Goal: Task Accomplishment & Management: Use online tool/utility

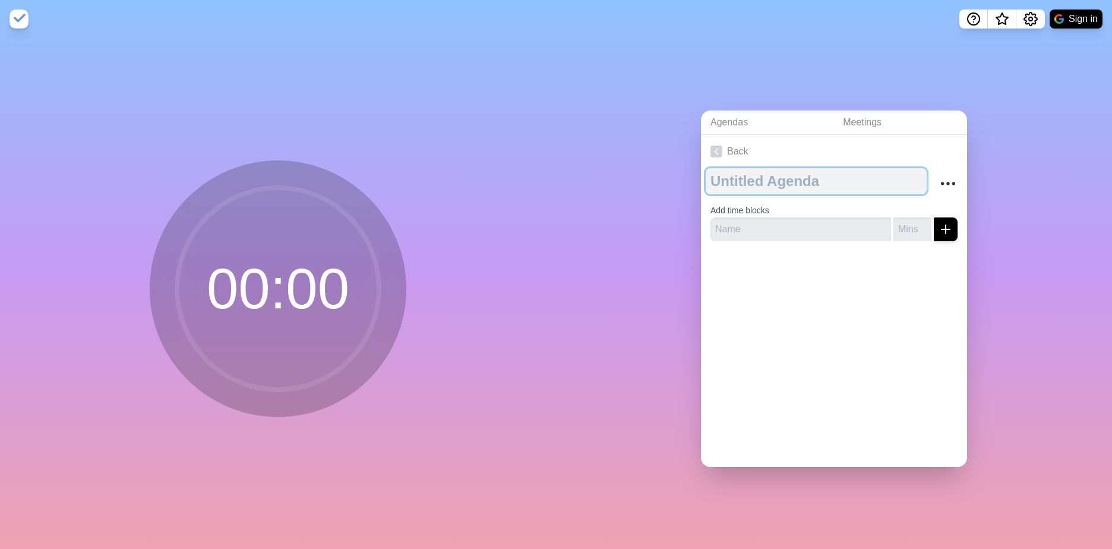
click at [749, 184] on textarea at bounding box center [816, 181] width 221 height 26
type textarea "Safety Share"
click at [787, 173] on textarea "Safety Share" at bounding box center [816, 181] width 221 height 26
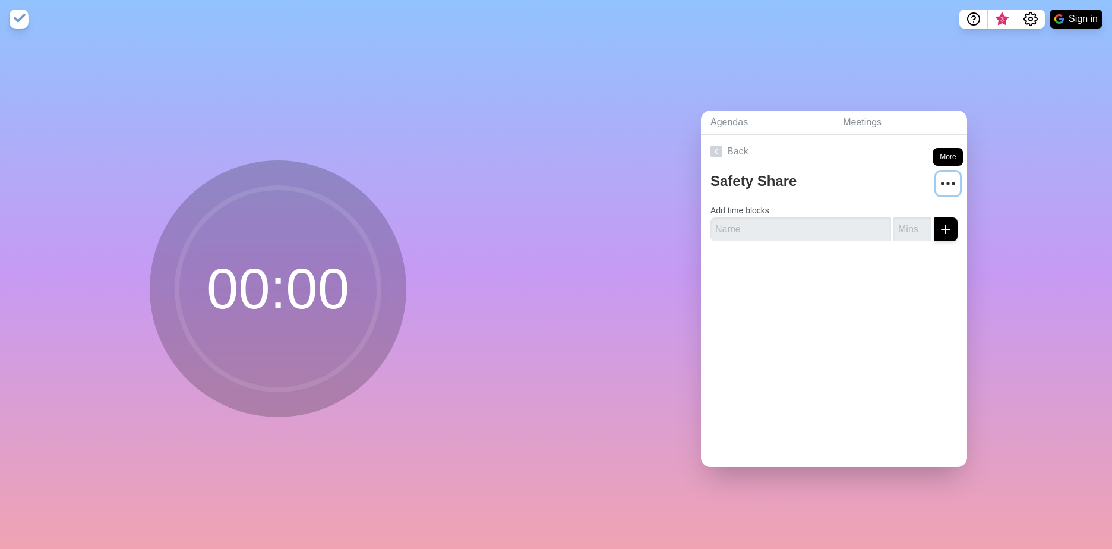
click at [939, 181] on icon "More" at bounding box center [948, 183] width 19 height 19
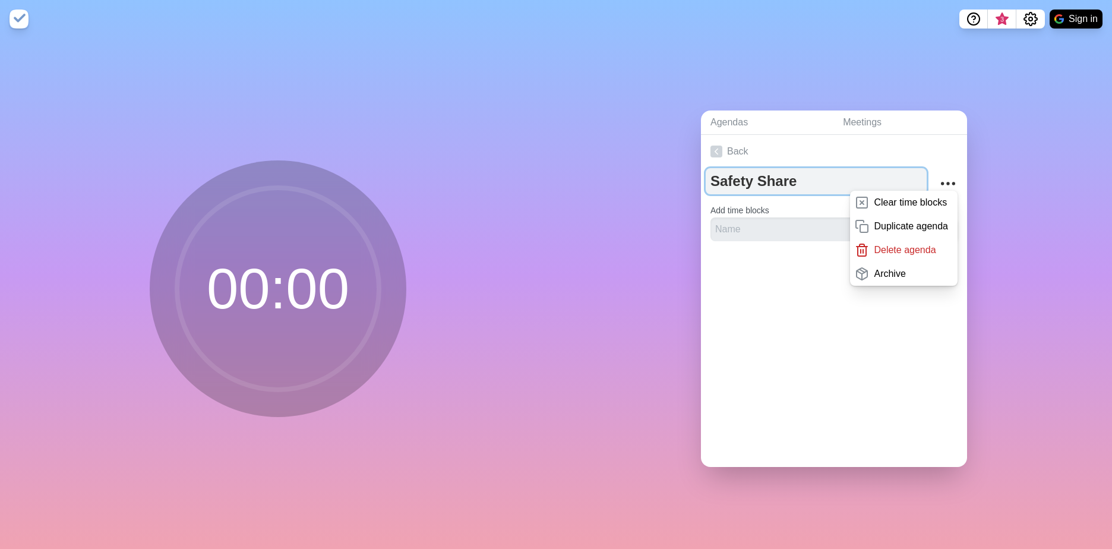
click at [793, 184] on textarea "Safety Share" at bounding box center [816, 181] width 221 height 26
drag, startPoint x: 768, startPoint y: 182, endPoint x: 693, endPoint y: 182, distance: 75.5
click at [693, 182] on div "Agendas Meetings Back Safety Share Clear time blocks Duplicate agenda Delete ag…" at bounding box center [834, 293] width 556 height 511
click at [706, 178] on textarea "Team Meeting" at bounding box center [816, 181] width 221 height 26
type textarea "Monthly Team Meeting"
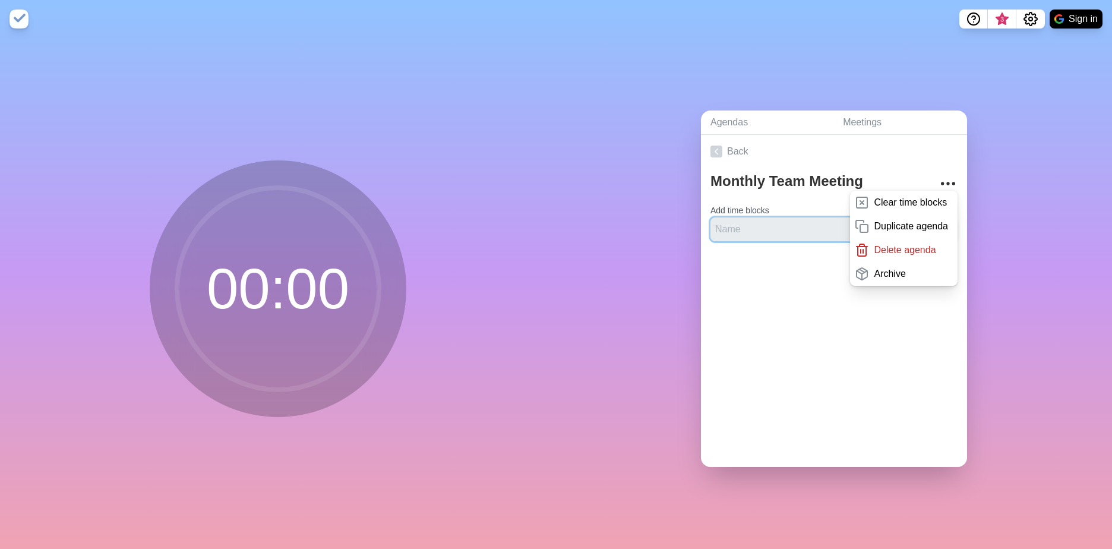
click at [743, 217] on input "text" at bounding box center [801, 229] width 181 height 24
click at [742, 228] on input "text" at bounding box center [801, 229] width 181 height 24
type input "Safety Share"
click at [758, 264] on div at bounding box center [834, 275] width 266 height 48
click at [878, 161] on link "Back" at bounding box center [834, 151] width 266 height 33
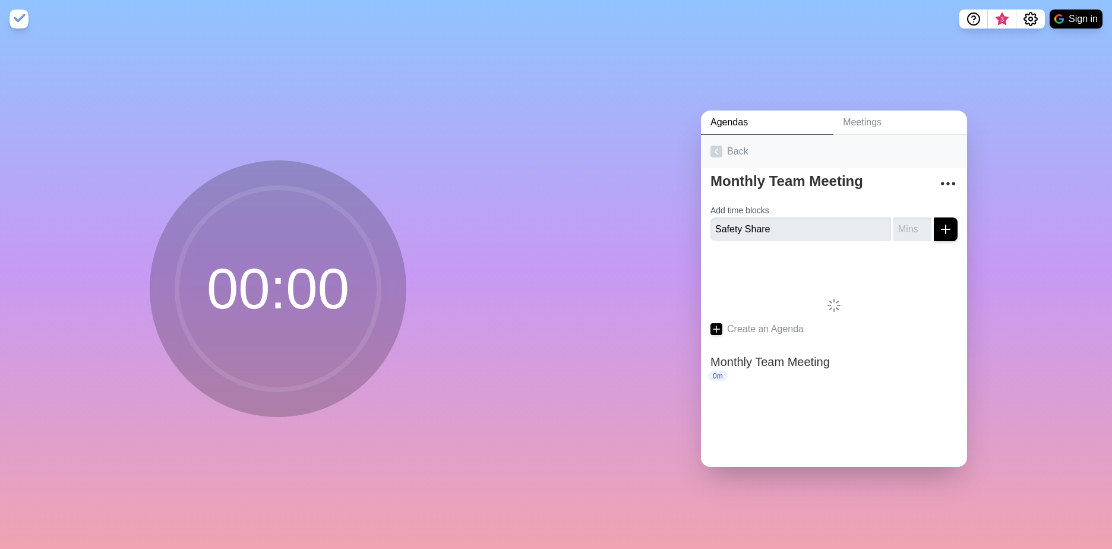
click at [878, 162] on link "Back" at bounding box center [834, 151] width 266 height 33
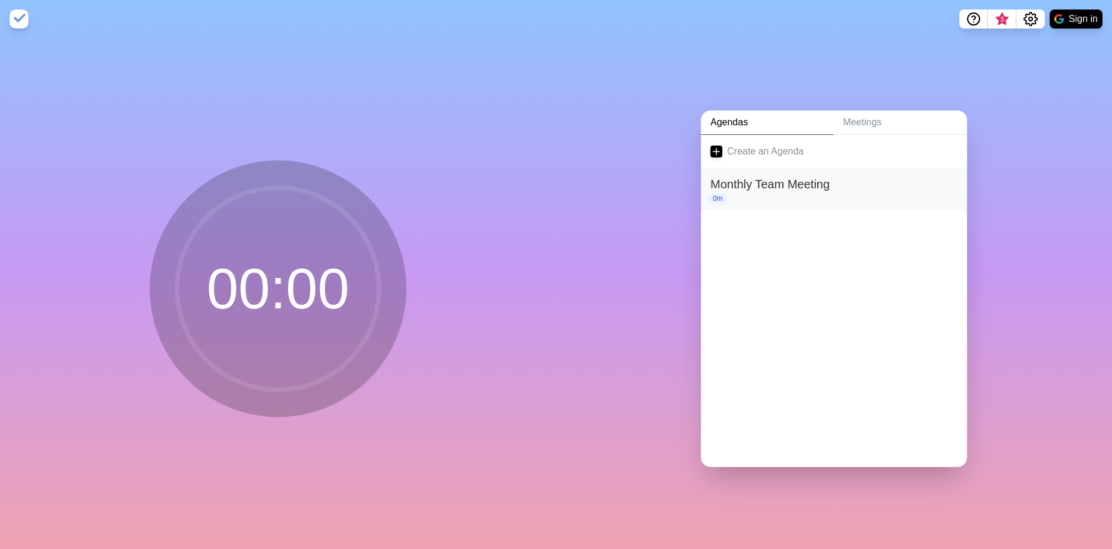
click at [778, 193] on div "0m" at bounding box center [834, 198] width 247 height 11
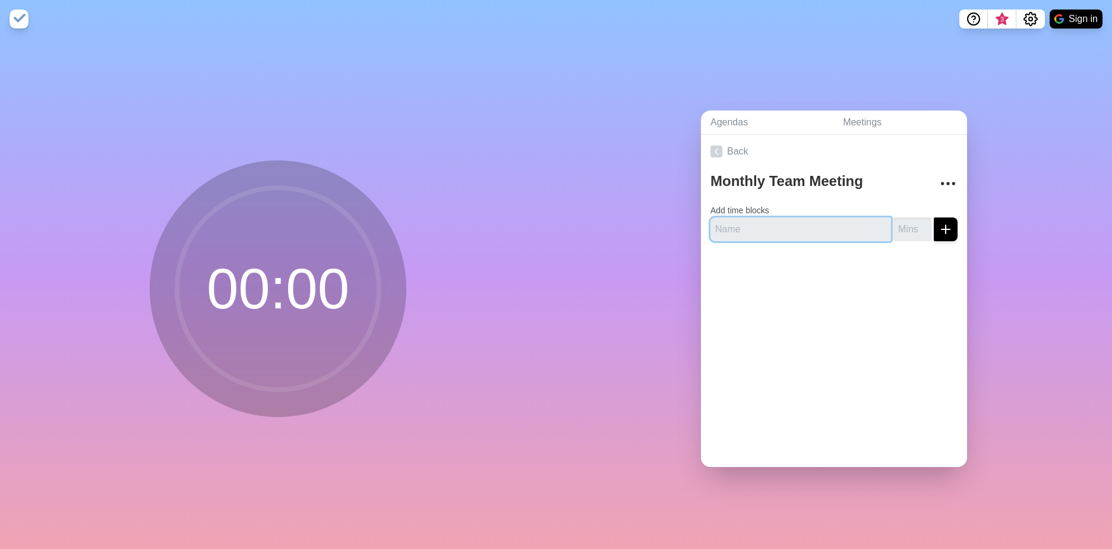
click at [822, 226] on input "text" at bounding box center [801, 229] width 181 height 24
click at [827, 228] on input "text" at bounding box center [801, 229] width 181 height 24
type input "Safety Share"
click at [913, 228] on input "-1" at bounding box center [913, 229] width 38 height 24
click at [912, 220] on input "0" at bounding box center [913, 229] width 38 height 24
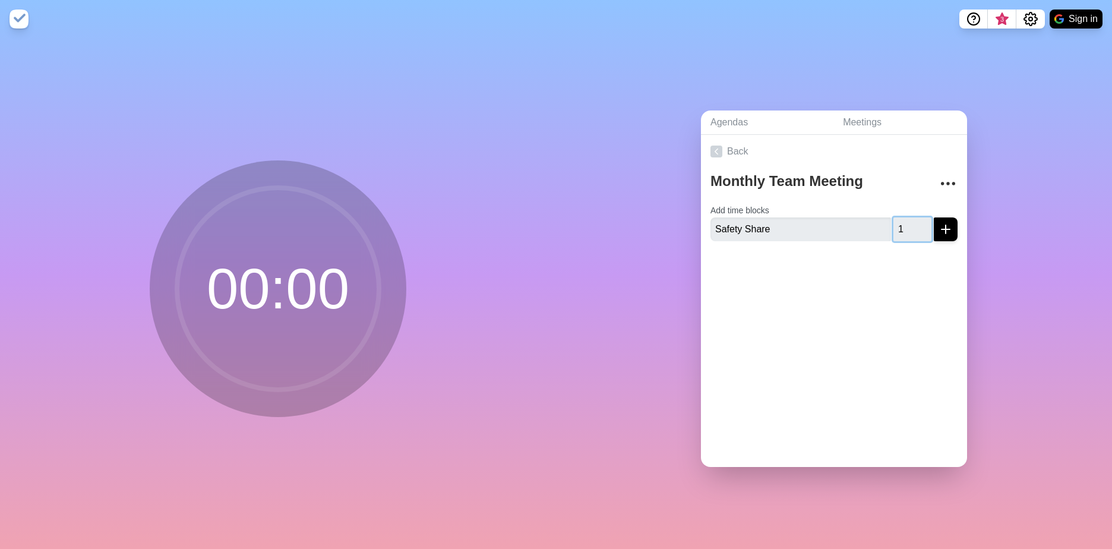
click at [912, 220] on input "1" at bounding box center [913, 229] width 38 height 24
click at [912, 220] on input "2" at bounding box center [913, 229] width 38 height 24
click at [912, 220] on input "3" at bounding box center [913, 229] width 38 height 24
click at [912, 220] on input "4" at bounding box center [913, 229] width 38 height 24
type input "5"
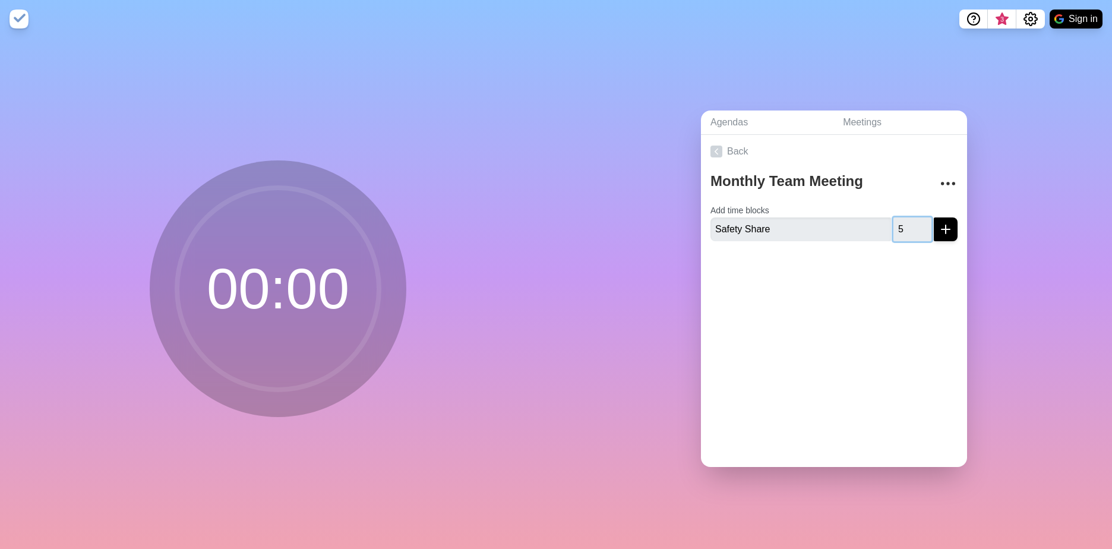
click at [912, 220] on input "5" at bounding box center [913, 229] width 38 height 24
click at [939, 222] on icon "submit" at bounding box center [946, 229] width 14 height 14
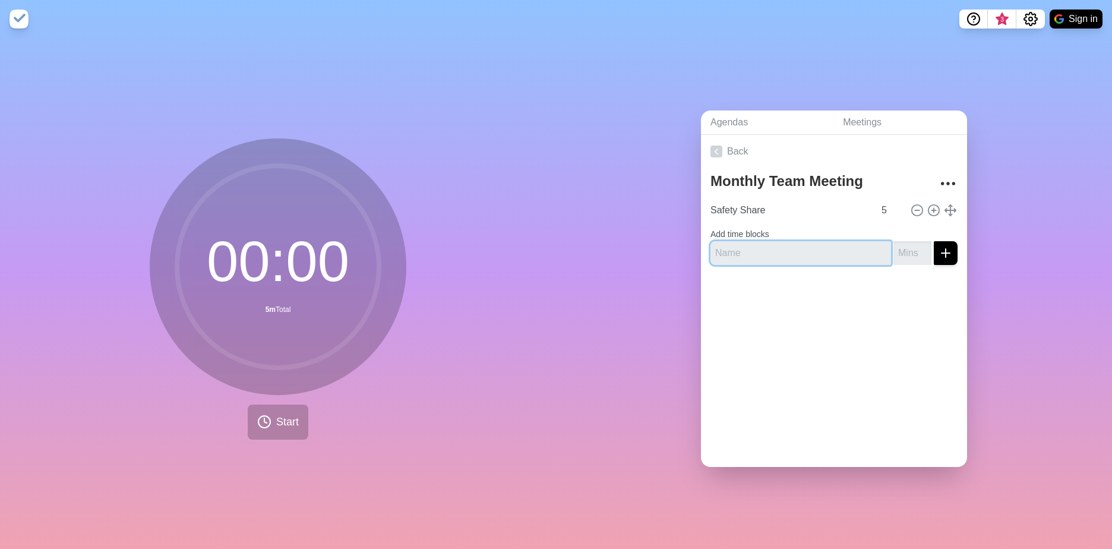
click at [807, 251] on input "text" at bounding box center [801, 253] width 181 height 24
type input "Team Activity"
click at [916, 243] on input "1" at bounding box center [913, 253] width 38 height 24
click at [916, 244] on input "2" at bounding box center [913, 253] width 38 height 24
click at [916, 244] on input "3" at bounding box center [913, 253] width 38 height 24
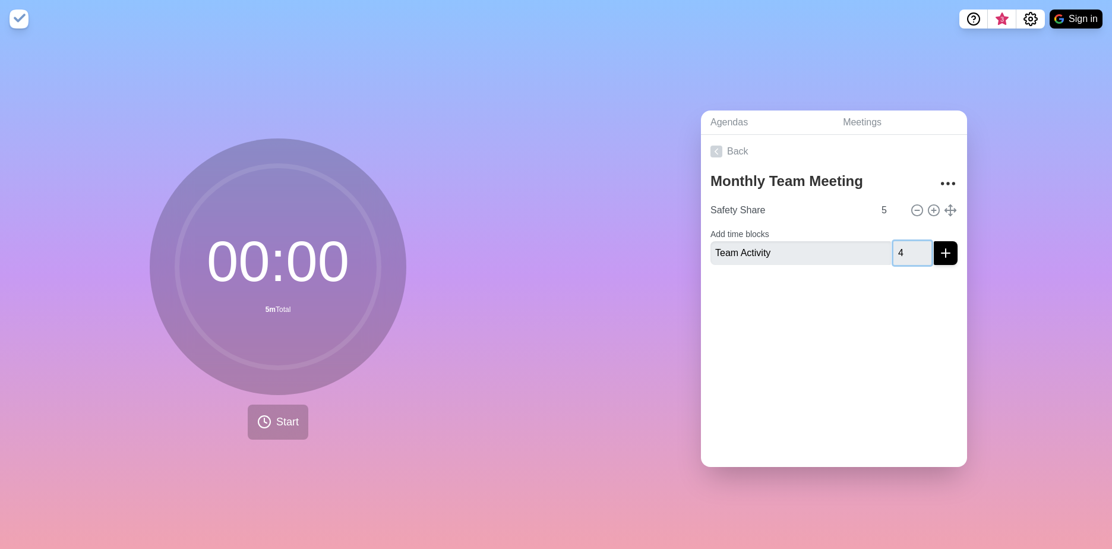
click at [916, 244] on input "4" at bounding box center [913, 253] width 38 height 24
click at [916, 244] on input "5" at bounding box center [913, 253] width 38 height 24
click at [916, 244] on input "6" at bounding box center [913, 253] width 38 height 24
click at [916, 244] on input "7" at bounding box center [913, 253] width 38 height 24
click at [916, 244] on input "8" at bounding box center [913, 253] width 38 height 24
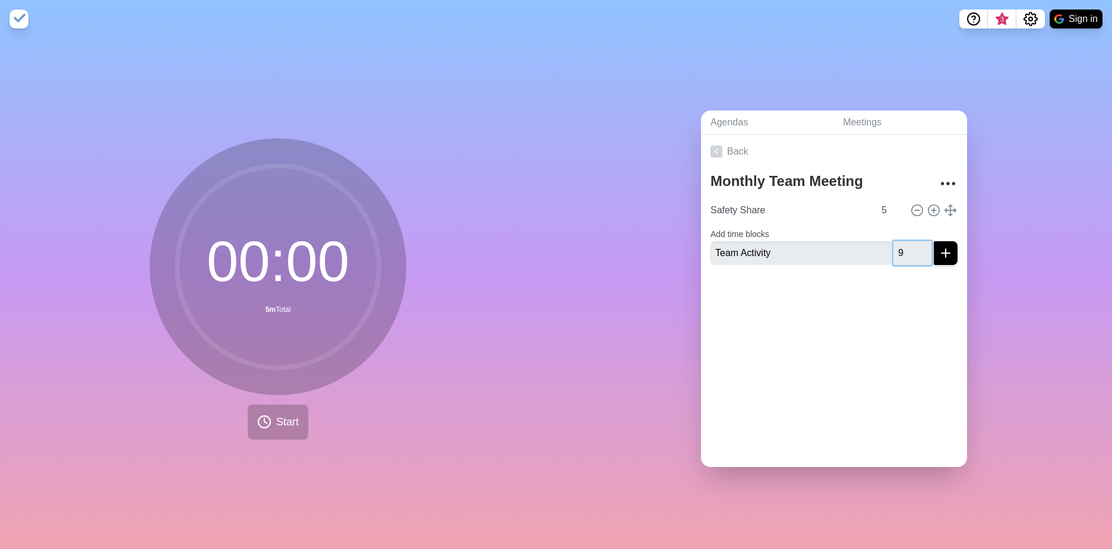
click at [916, 244] on input "9" at bounding box center [913, 253] width 38 height 24
click at [916, 244] on input "10" at bounding box center [913, 253] width 38 height 24
click at [916, 244] on input "11" at bounding box center [913, 253] width 38 height 24
click at [916, 244] on input "12" at bounding box center [913, 253] width 38 height 24
click at [916, 244] on input "13" at bounding box center [913, 253] width 38 height 24
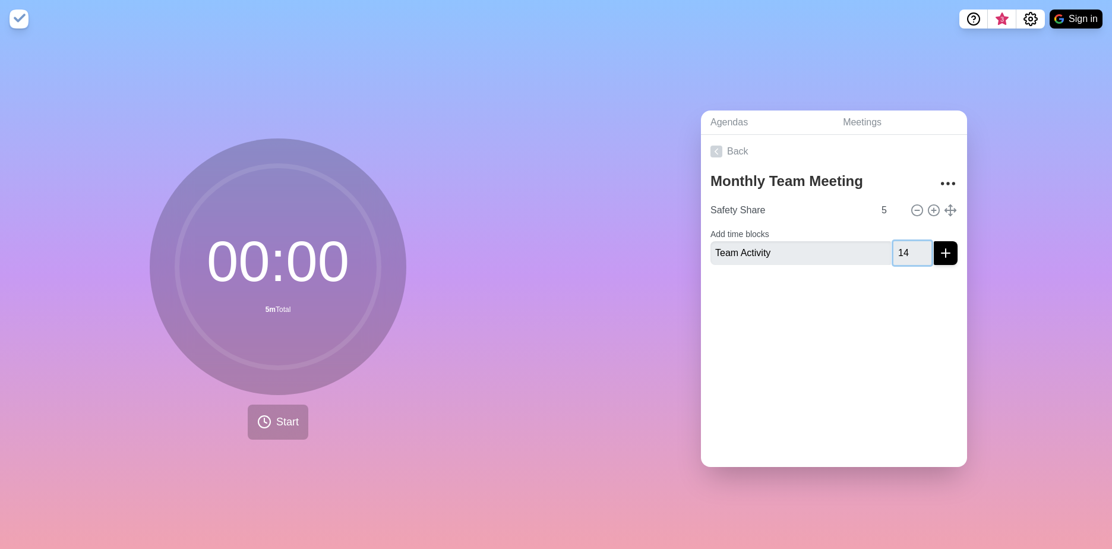
click at [916, 244] on input "14" at bounding box center [913, 253] width 38 height 24
type input "15"
click at [916, 244] on input "15" at bounding box center [913, 253] width 38 height 24
click at [942, 253] on line "submit" at bounding box center [946, 253] width 8 height 0
click at [799, 252] on input "text" at bounding box center [801, 263] width 181 height 24
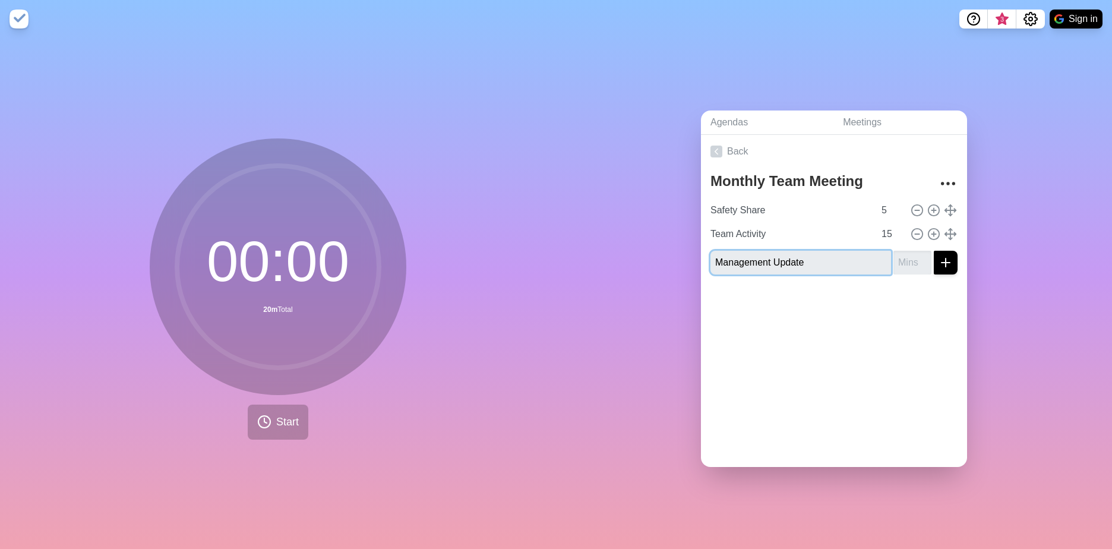
type input "Management Update"
click at [901, 269] on input "number" at bounding box center [913, 263] width 38 height 24
click at [911, 255] on input "1" at bounding box center [913, 263] width 38 height 24
click at [911, 255] on input "2" at bounding box center [913, 263] width 38 height 24
click at [911, 255] on input "3" at bounding box center [913, 263] width 38 height 24
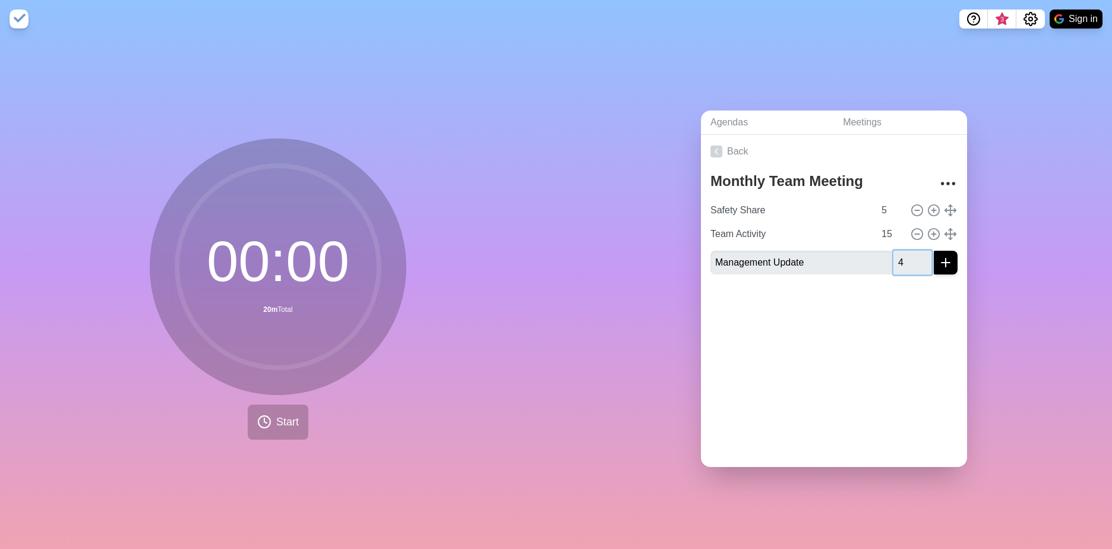
click at [911, 255] on input "4" at bounding box center [913, 263] width 38 height 24
click at [911, 255] on input "5" at bounding box center [913, 263] width 38 height 24
click at [911, 255] on input "6" at bounding box center [913, 263] width 38 height 24
click at [911, 255] on input "7" at bounding box center [913, 263] width 38 height 24
click at [911, 255] on input "8" at bounding box center [913, 263] width 38 height 24
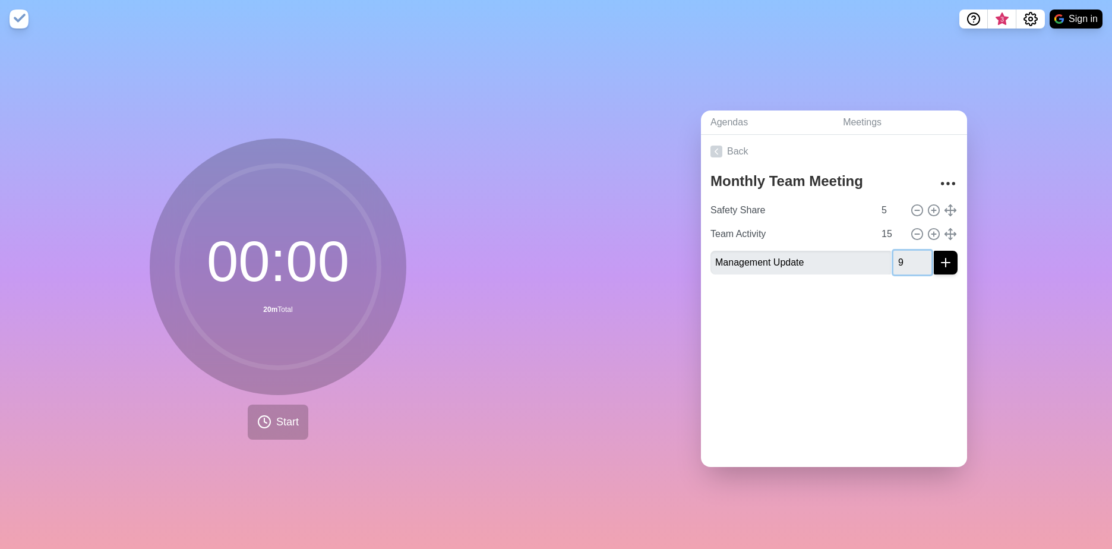
click at [911, 255] on input "9" at bounding box center [913, 263] width 38 height 24
type input "10"
click at [911, 255] on input "10" at bounding box center [913, 263] width 38 height 24
click at [946, 259] on line "submit" at bounding box center [946, 263] width 0 height 8
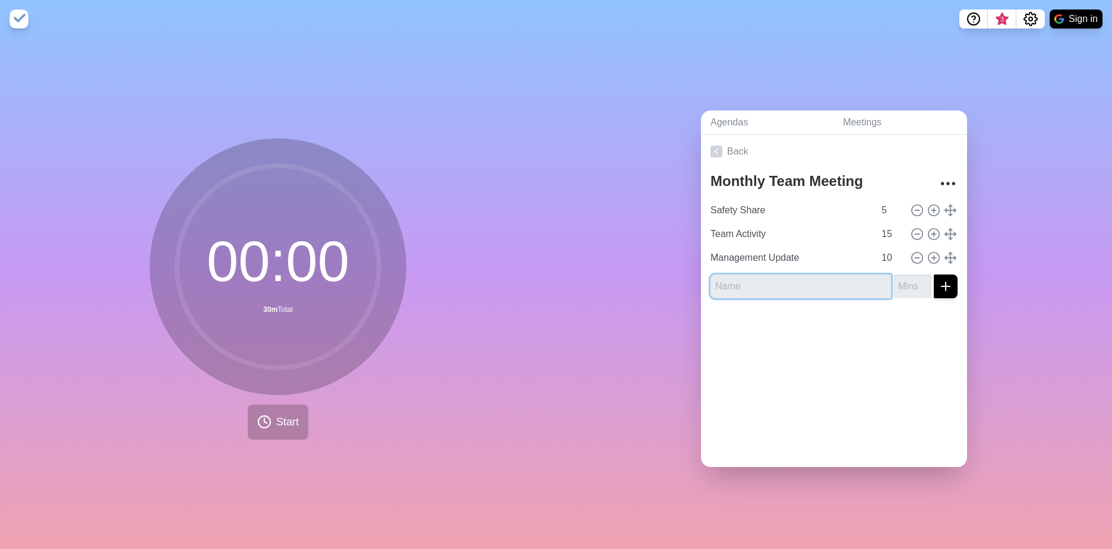
click at [838, 280] on input "text" at bounding box center [801, 287] width 181 height 24
click at [850, 285] on input "text" at bounding box center [801, 287] width 181 height 24
type input "Team Updates"
click at [899, 280] on input "number" at bounding box center [913, 287] width 38 height 24
click at [915, 279] on input "1" at bounding box center [913, 287] width 38 height 24
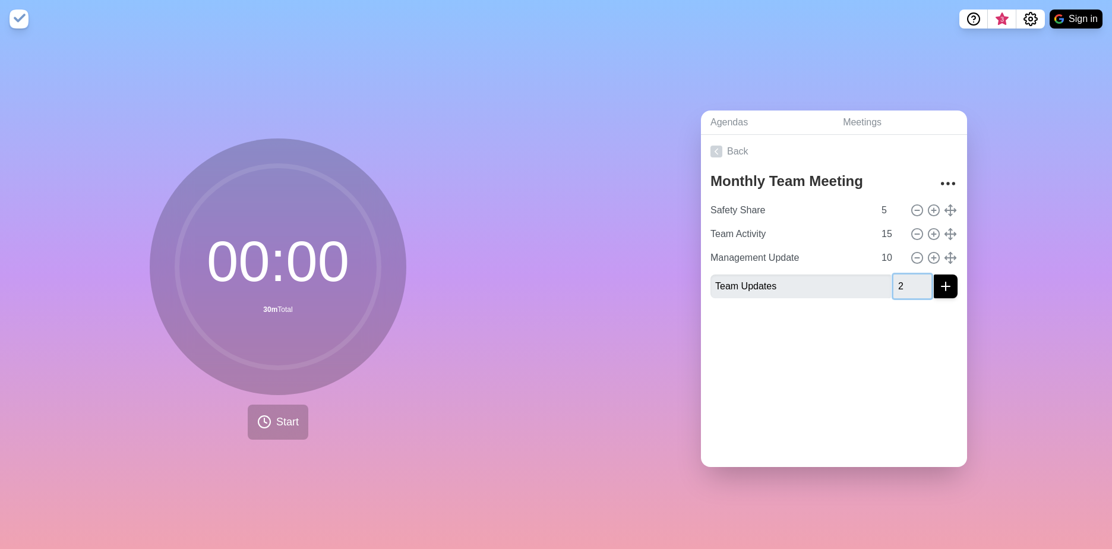
click at [910, 279] on input "2" at bounding box center [913, 287] width 38 height 24
click at [910, 279] on input "3" at bounding box center [913, 287] width 38 height 24
click at [910, 279] on input "4" at bounding box center [913, 287] width 38 height 24
click at [910, 279] on input "5" at bounding box center [913, 287] width 38 height 24
click at [910, 279] on input "6" at bounding box center [913, 287] width 38 height 24
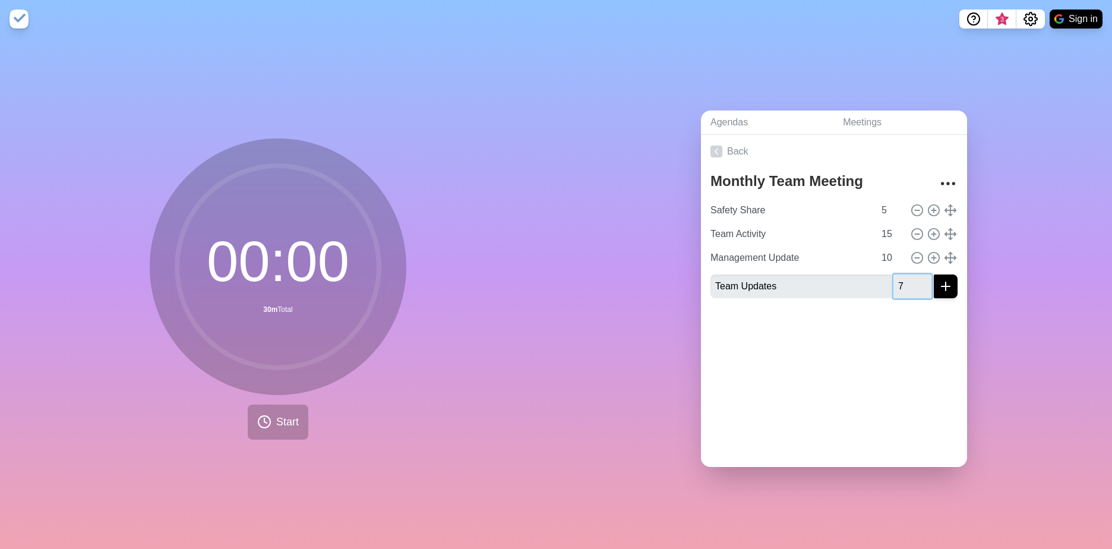
click at [910, 279] on input "7" at bounding box center [913, 287] width 38 height 24
click at [910, 279] on input "8" at bounding box center [913, 287] width 38 height 24
click at [910, 279] on input "9" at bounding box center [913, 287] width 38 height 24
click at [910, 279] on input "10" at bounding box center [913, 287] width 38 height 24
click at [910, 279] on input "11" at bounding box center [913, 287] width 38 height 24
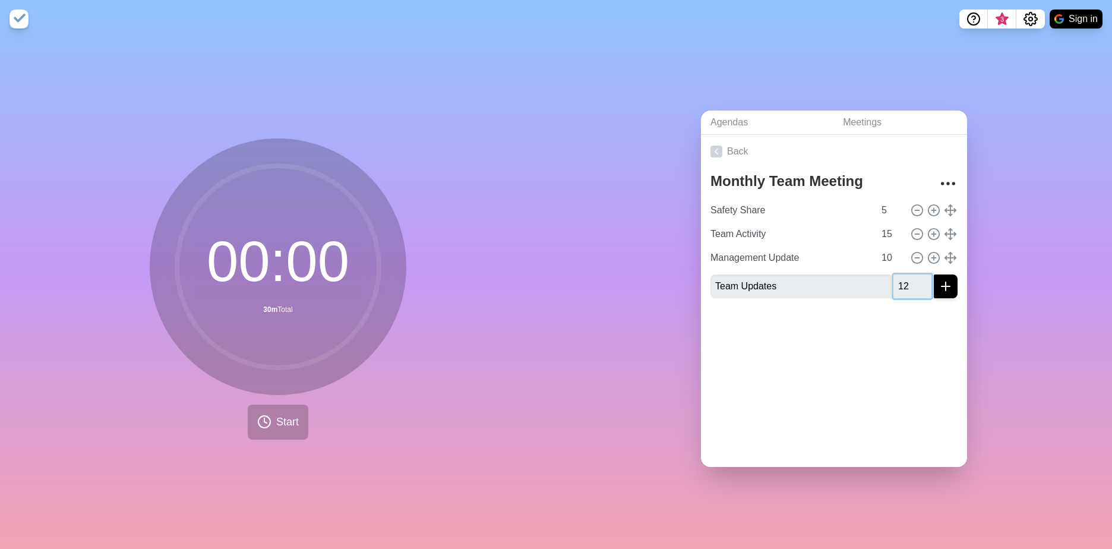
click at [910, 279] on input "12" at bounding box center [913, 287] width 38 height 24
click at [910, 279] on input "13" at bounding box center [913, 287] width 38 height 24
click at [910, 279] on input "14" at bounding box center [913, 287] width 38 height 24
click at [910, 279] on input "15" at bounding box center [913, 287] width 38 height 24
click at [910, 279] on input "16" at bounding box center [913, 287] width 38 height 24
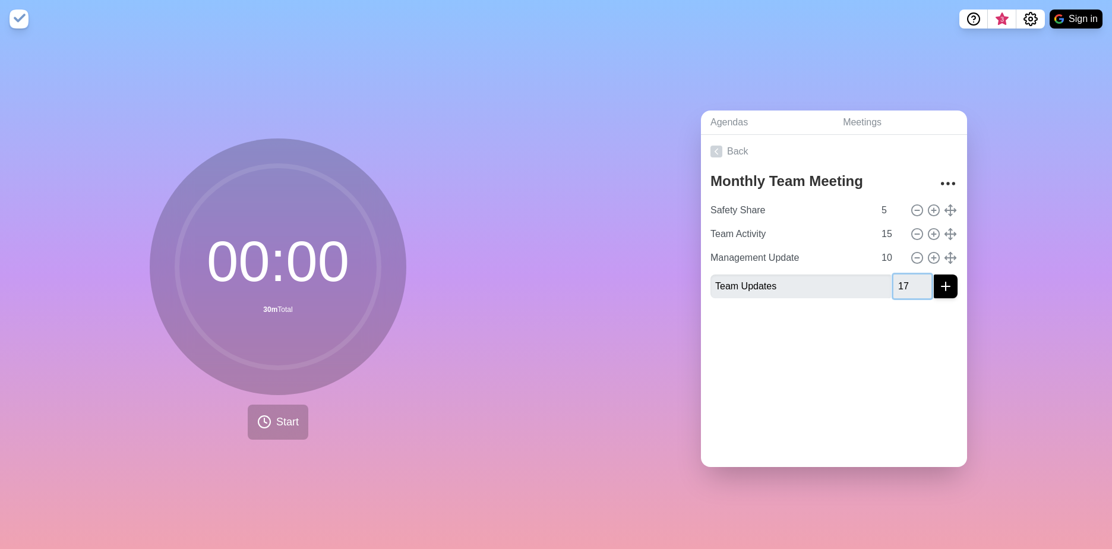
click at [910, 279] on input "17" at bounding box center [913, 287] width 38 height 24
click at [910, 279] on input "18" at bounding box center [913, 287] width 38 height 24
click at [910, 279] on input "19" at bounding box center [913, 287] width 38 height 24
click at [910, 279] on input "20" at bounding box center [913, 287] width 38 height 24
click at [910, 279] on input "21" at bounding box center [913, 287] width 38 height 24
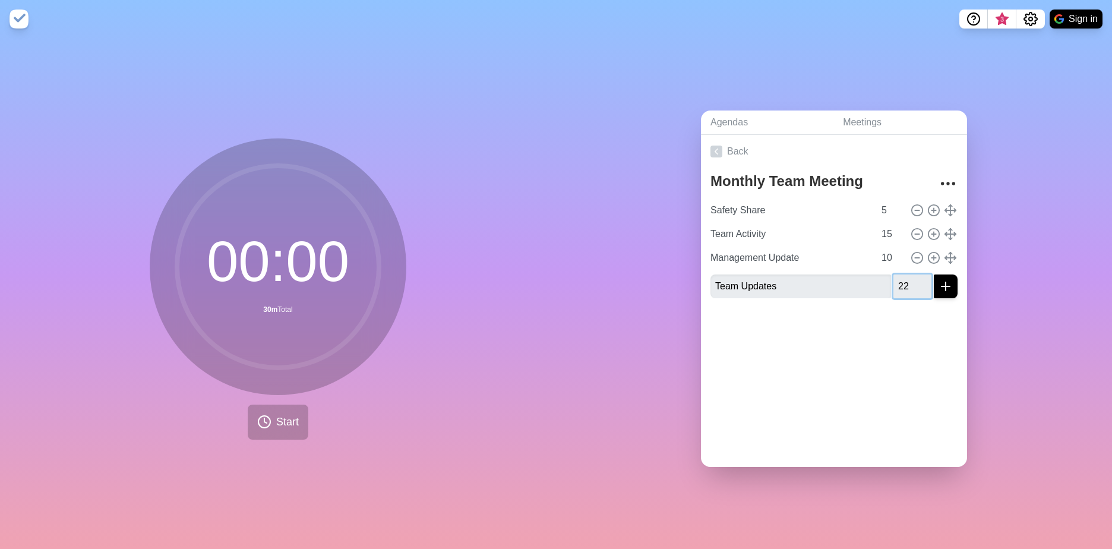
click at [910, 279] on input "22" at bounding box center [913, 287] width 38 height 24
click at [910, 279] on input "23" at bounding box center [913, 287] width 38 height 24
click at [910, 279] on input "24" at bounding box center [913, 287] width 38 height 24
click at [910, 279] on input "25" at bounding box center [913, 287] width 38 height 24
click at [910, 279] on input "26" at bounding box center [913, 287] width 38 height 24
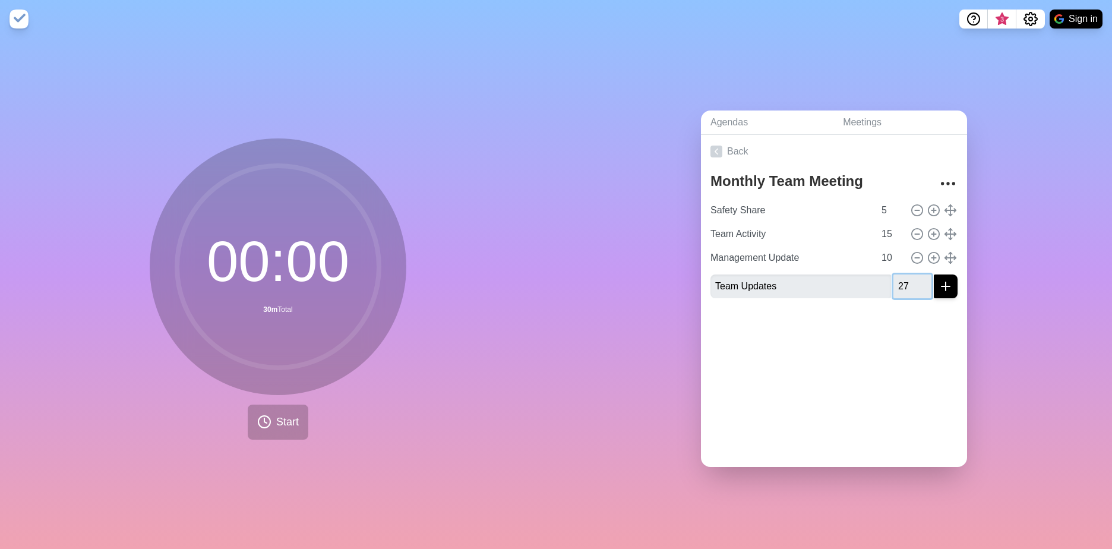
click at [910, 279] on input "27" at bounding box center [913, 287] width 38 height 24
click at [910, 279] on input "28" at bounding box center [913, 287] width 38 height 24
click at [910, 279] on input "29" at bounding box center [913, 287] width 38 height 24
type input "30"
click at [910, 279] on input "30" at bounding box center [913, 287] width 38 height 24
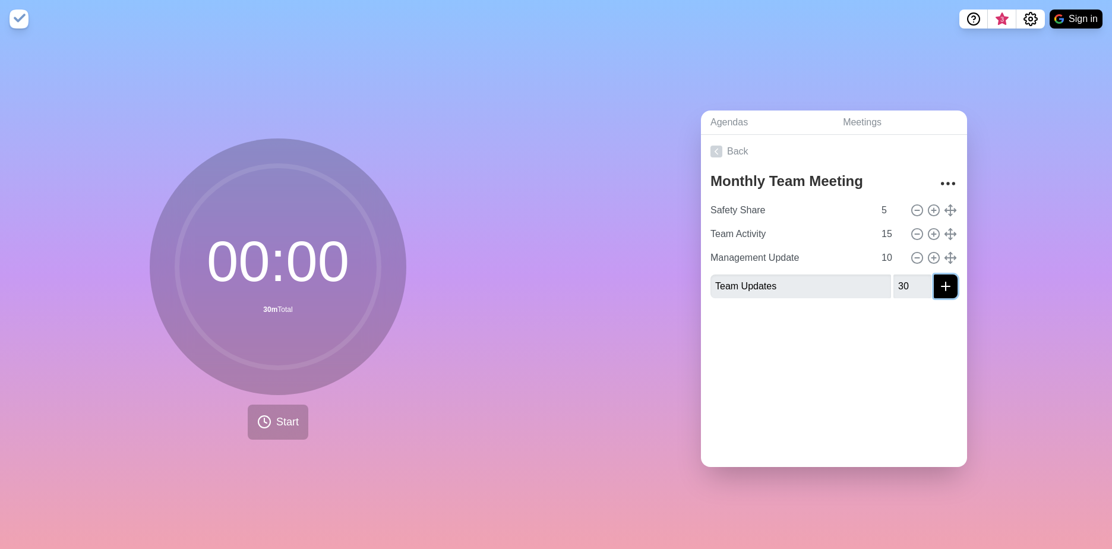
click at [939, 282] on icon "submit" at bounding box center [946, 286] width 14 height 14
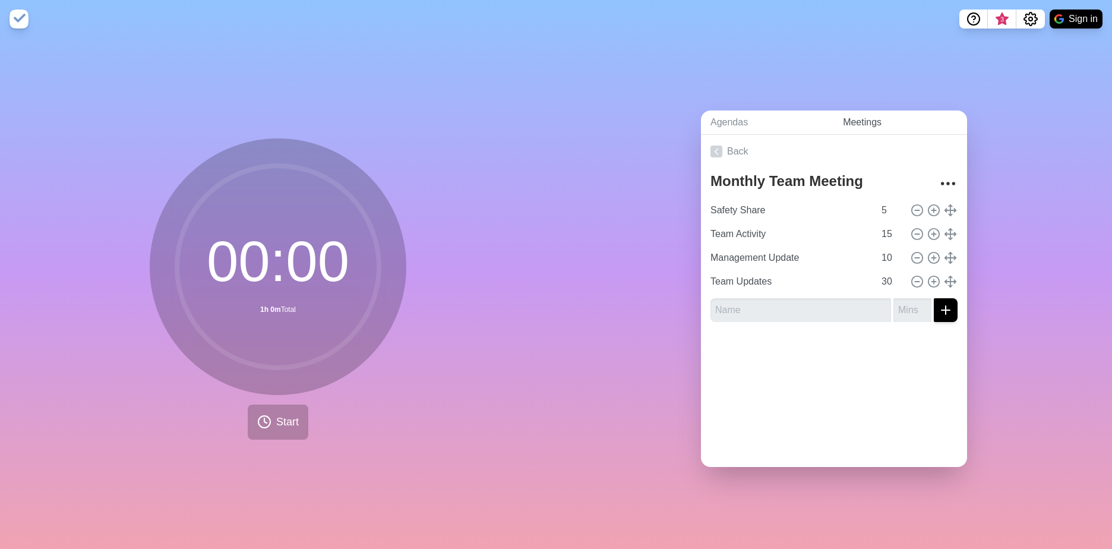
click at [846, 117] on link "Meetings" at bounding box center [901, 123] width 134 height 24
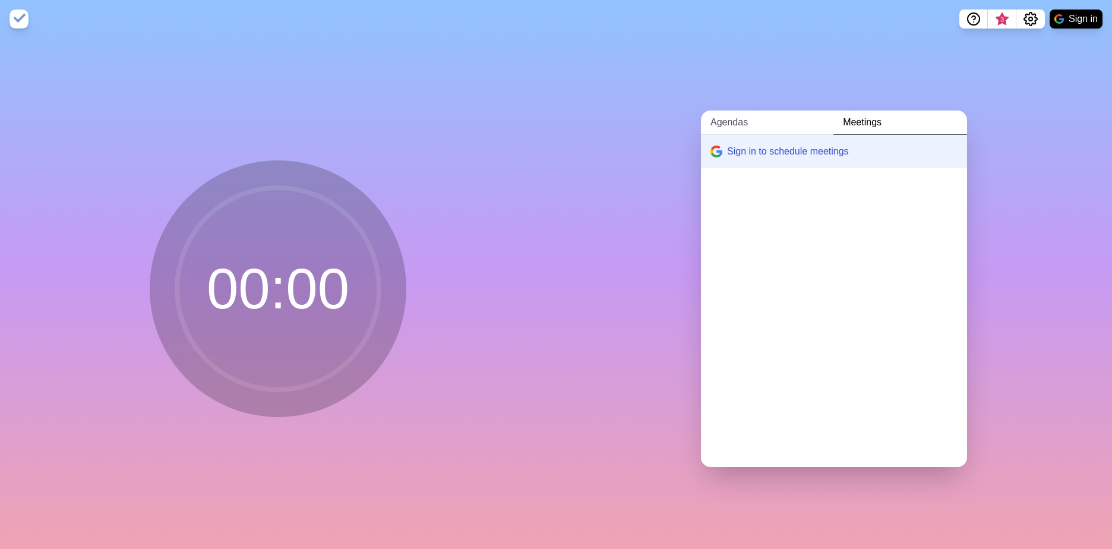
click at [731, 124] on link "Agendas" at bounding box center [767, 123] width 133 height 24
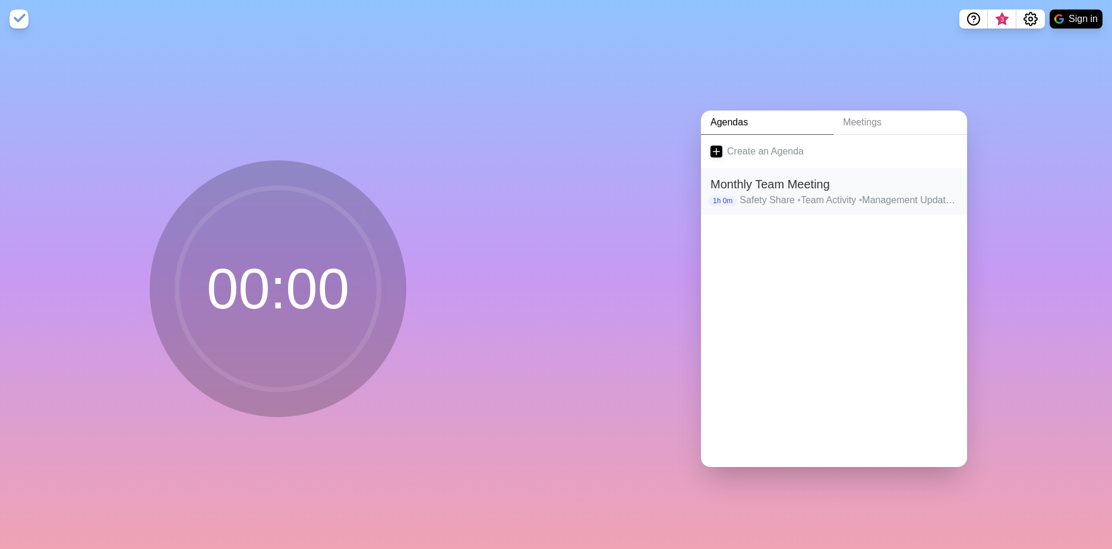
click at [740, 178] on h2 "Monthly Team Meeting" at bounding box center [834, 184] width 247 height 18
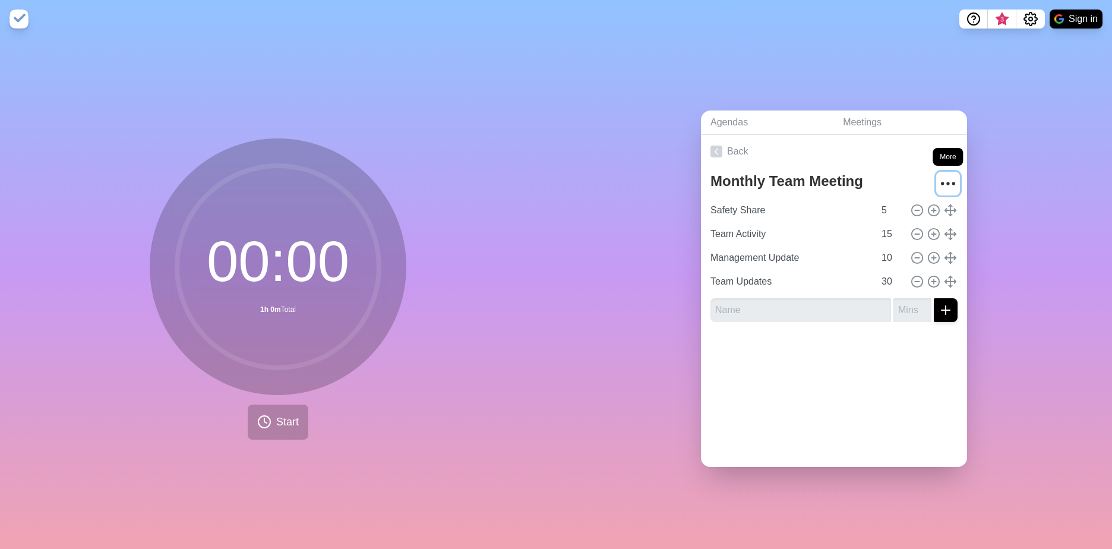
click at [937, 172] on button "More" at bounding box center [949, 184] width 24 height 24
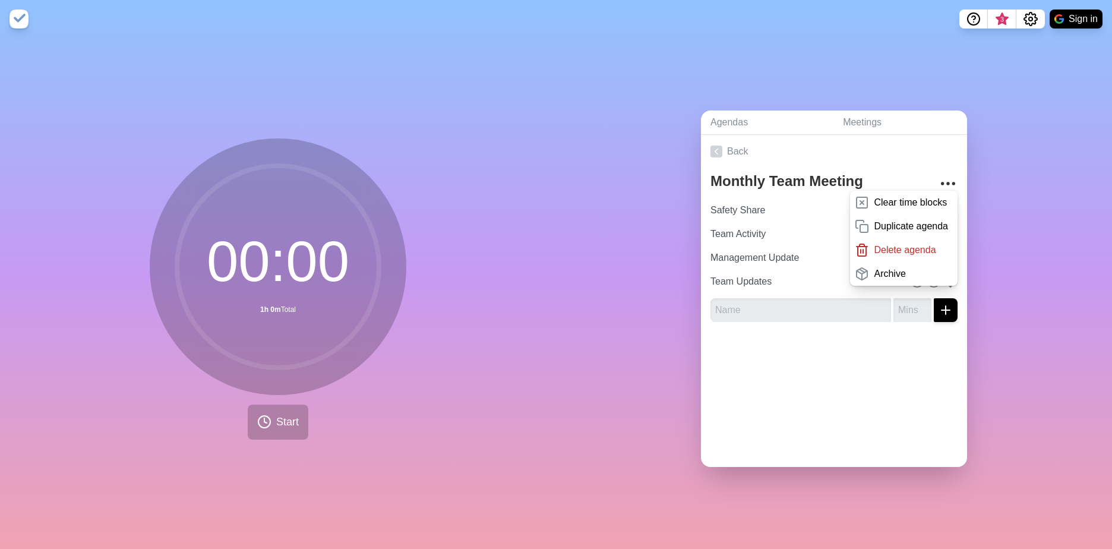
click at [871, 373] on div at bounding box center [834, 356] width 266 height 48
click at [833, 393] on div "Back Monthly Team Meeting Clear time blocks Duplicate agenda Delete agenda Arch…" at bounding box center [834, 301] width 266 height 332
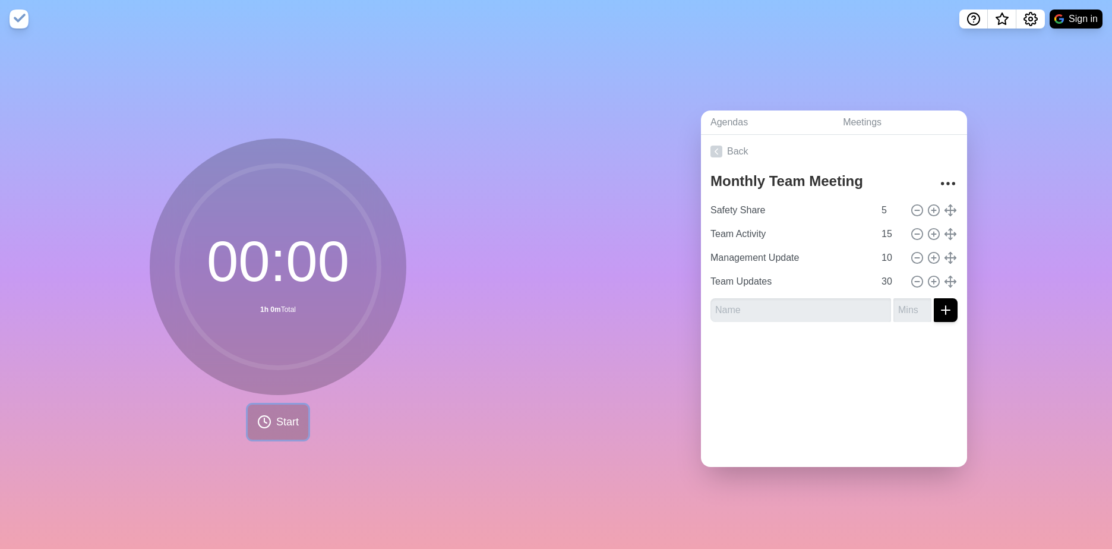
click at [280, 419] on span "Start" at bounding box center [287, 422] width 23 height 16
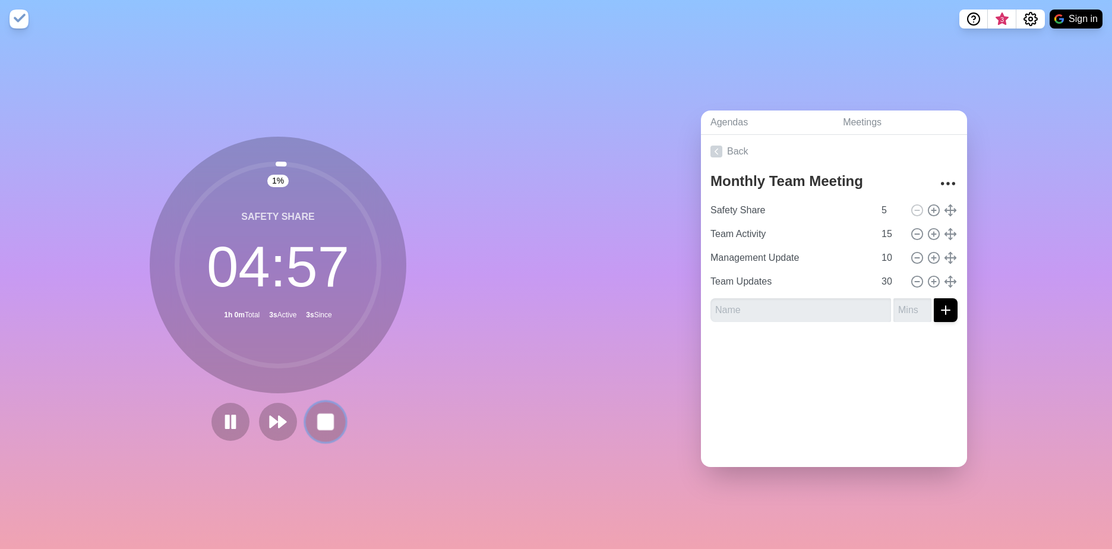
click at [305, 416] on button at bounding box center [325, 422] width 40 height 40
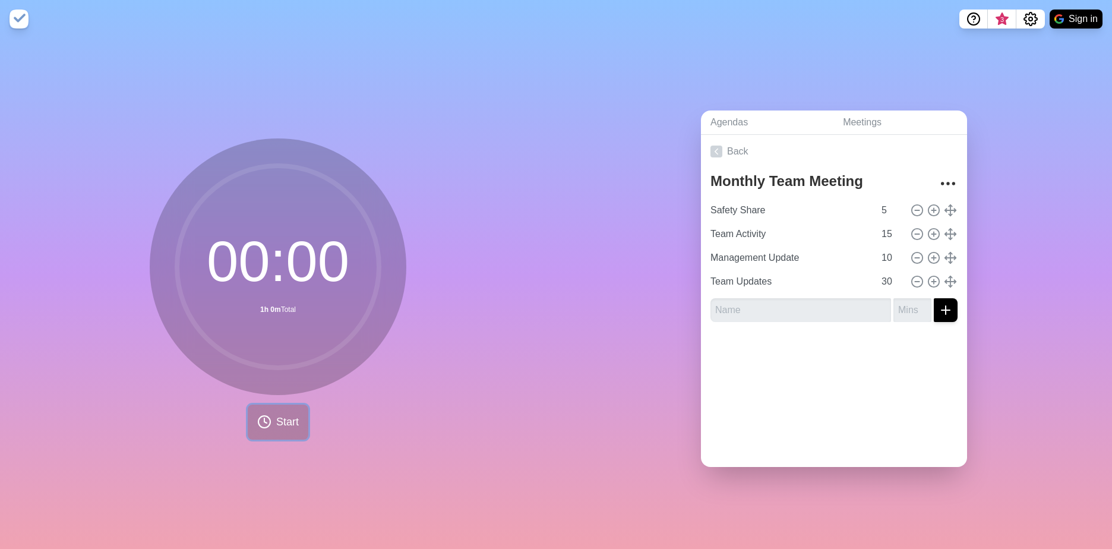
click at [281, 416] on span "Start" at bounding box center [287, 422] width 23 height 16
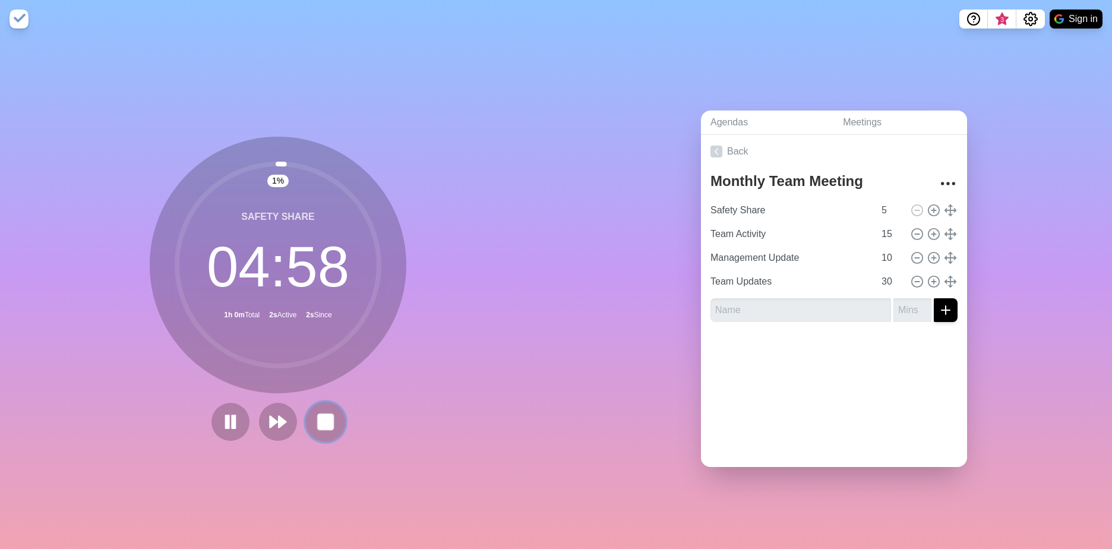
click at [331, 415] on icon at bounding box center [326, 422] width 20 height 20
